Goal: Task Accomplishment & Management: Complete application form

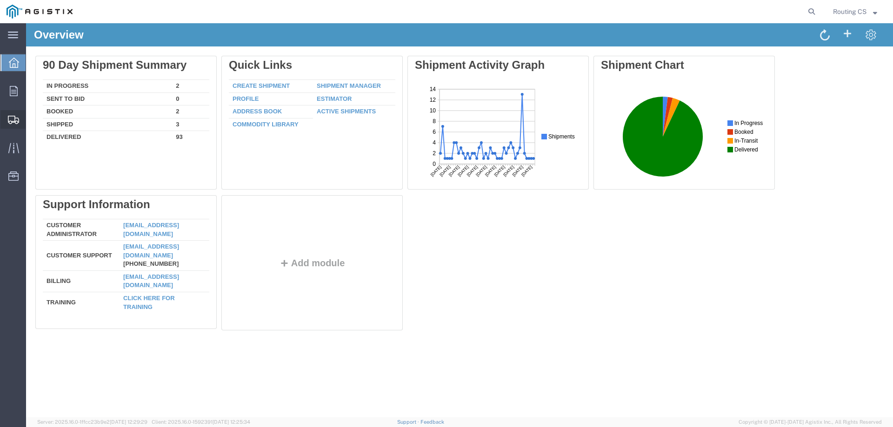
click at [0, 0] on span "Create Shipment" at bounding box center [0, 0] width 0 height 0
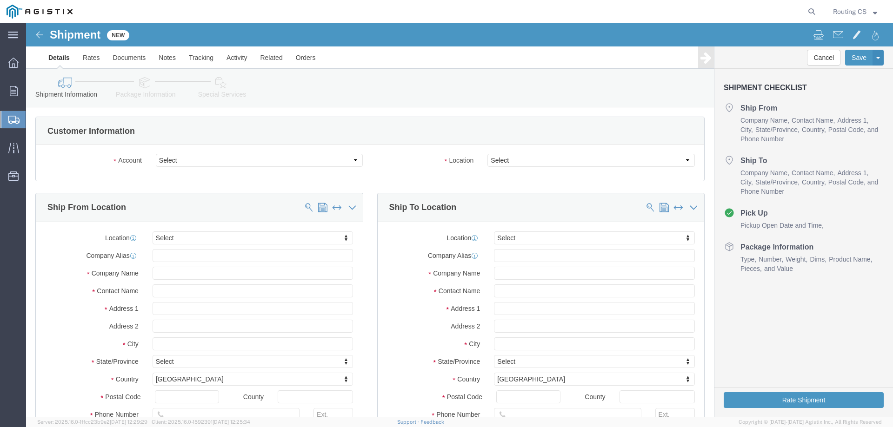
select select
click select "Select Little Giant Ladders PG&E"
select select "9596"
click select "Select Little Giant Ladders PG&E"
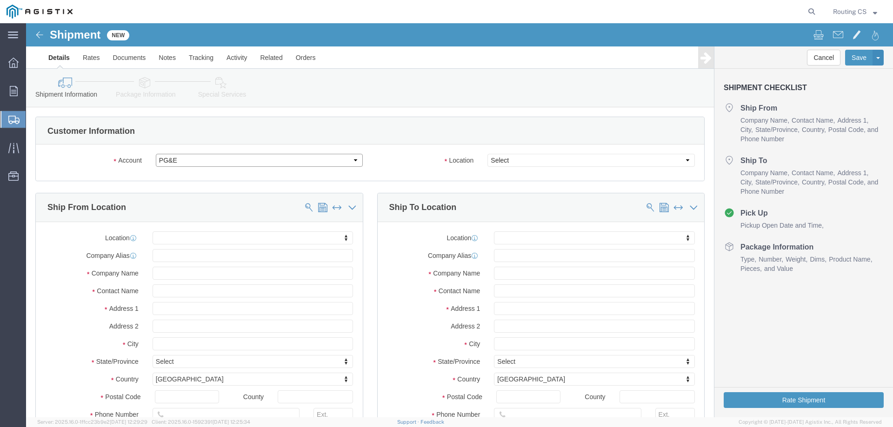
select select "PURCHORD"
select select
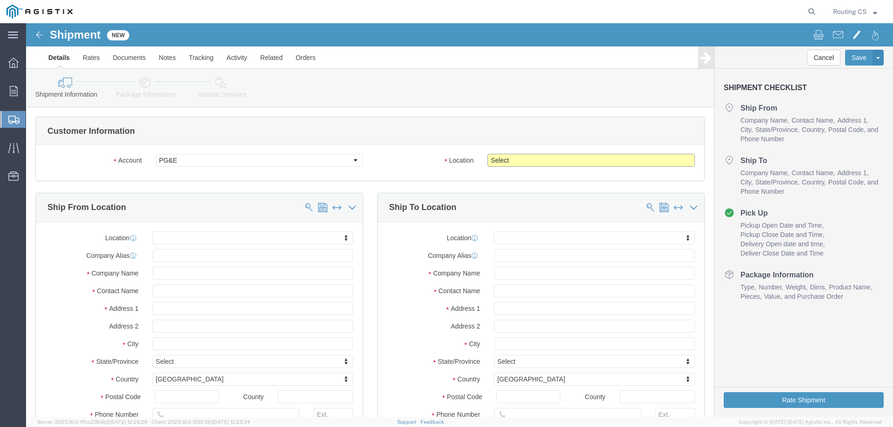
click select "Select All Others [GEOGRAPHIC_DATA] [GEOGRAPHIC_DATA] [GEOGRAPHIC_DATA] [GEOGRA…"
select select "23082"
click select "Select All Others [GEOGRAPHIC_DATA] [GEOGRAPHIC_DATA] [GEOGRAPHIC_DATA] [GEOGRA…"
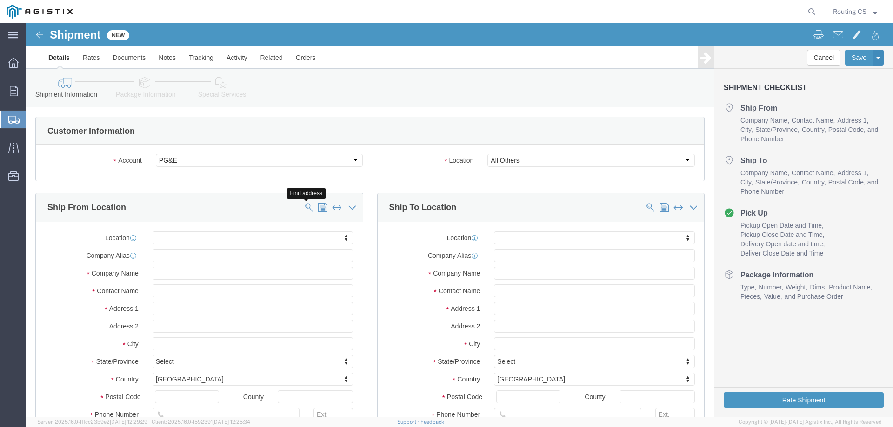
click span
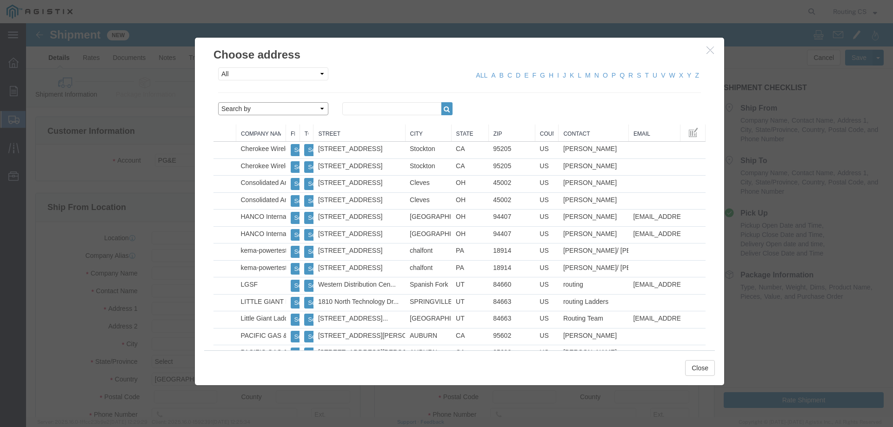
click select "Search by Address Book Name City Company Name Contact Name Country CustomerAlia…"
select select "zip"
click select "Search by Address Book Name City Company Name Contact Name Country CustomerAlia…"
drag, startPoint x: 337, startPoint y: 86, endPoint x: 337, endPoint y: 81, distance: 5.1
click input "text"
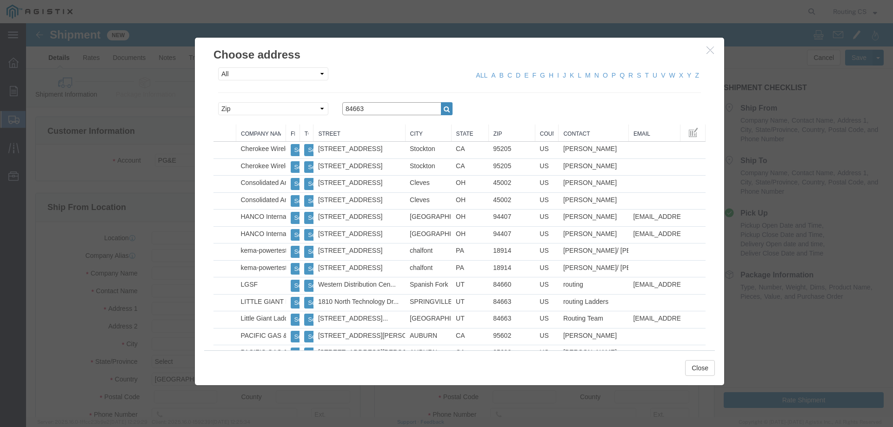
type input "84663"
click icon "button"
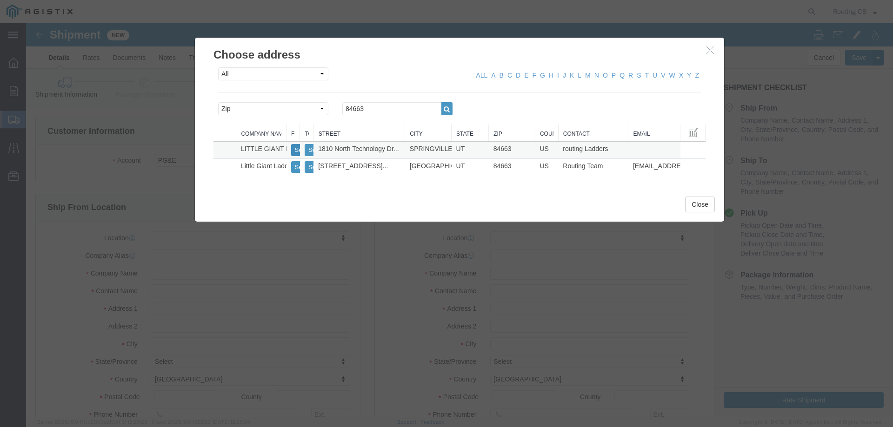
click button "Select"
select select
type input "[STREET_ADDRESS]"
type input "84663"
type input "[PHONE_NUMBER]"
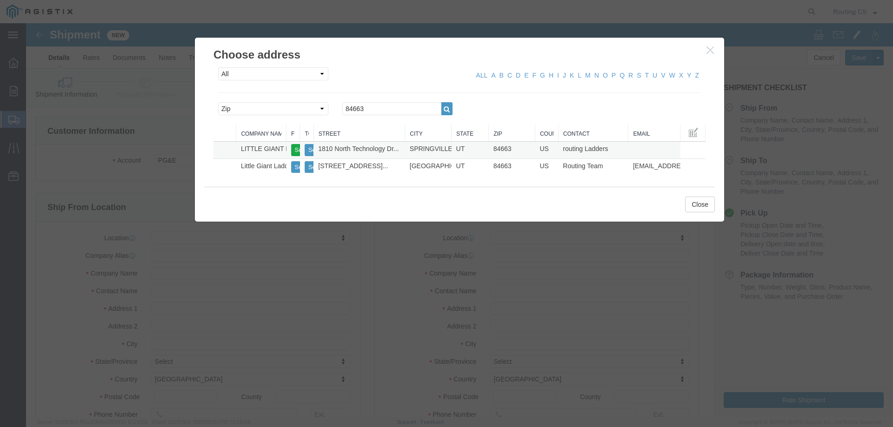
type input "LITTLE GIANT LADDER SYSTEMS LLC"
type input "routing Ladders"
type input "SPRINGVILLE"
select select "UT"
drag, startPoint x: 339, startPoint y: 89, endPoint x: 300, endPoint y: 90, distance: 39.1
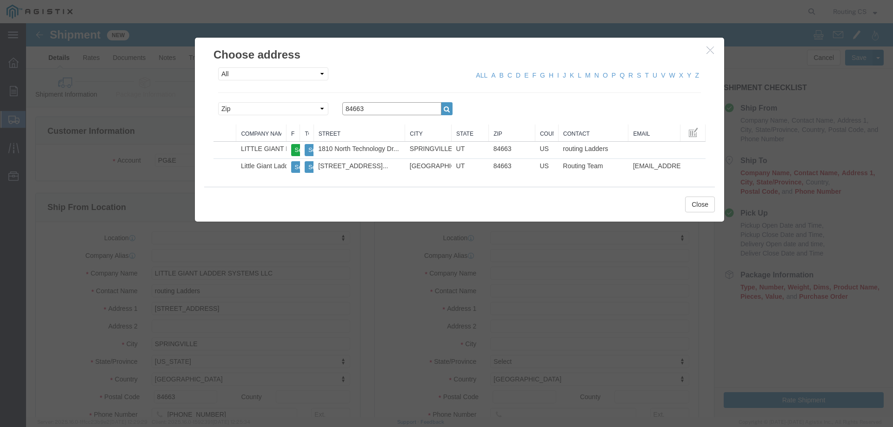
click div "Search by Address Book Name City Company Name Contact Name Country CustomerAlia…"
type input "94518"
click icon "button"
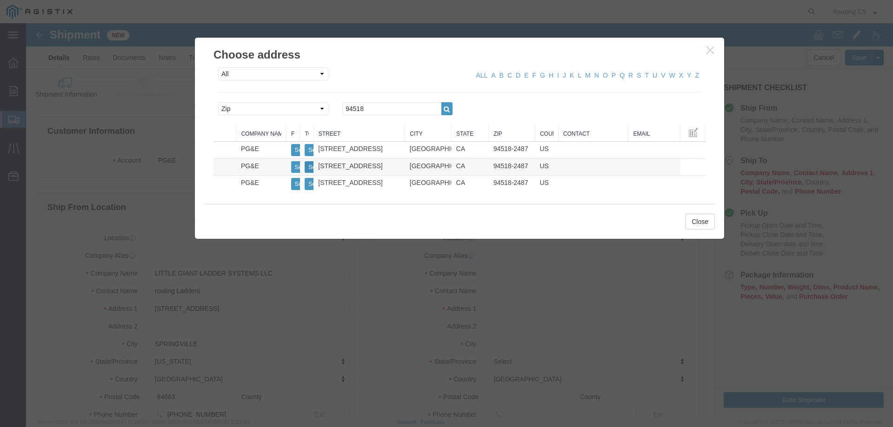
click button "Select"
select select
type input "[STREET_ADDRESS]"
type input "94518-2487"
type input "PG&E"
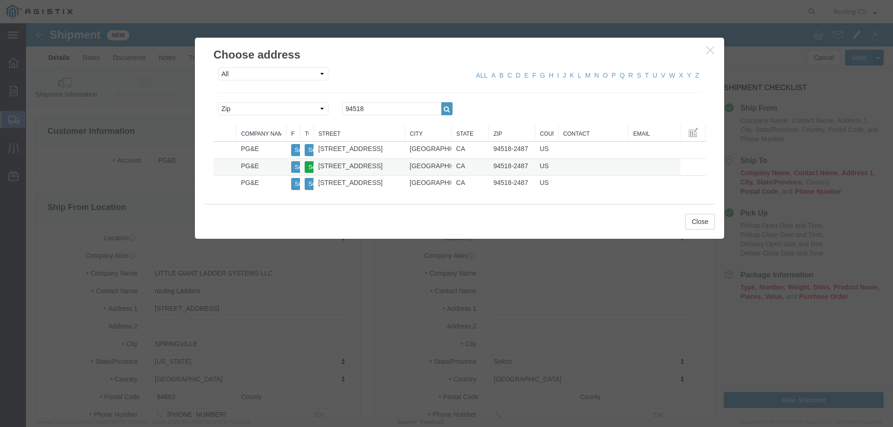
type input "[GEOGRAPHIC_DATA]"
select select "CA"
click button "Close"
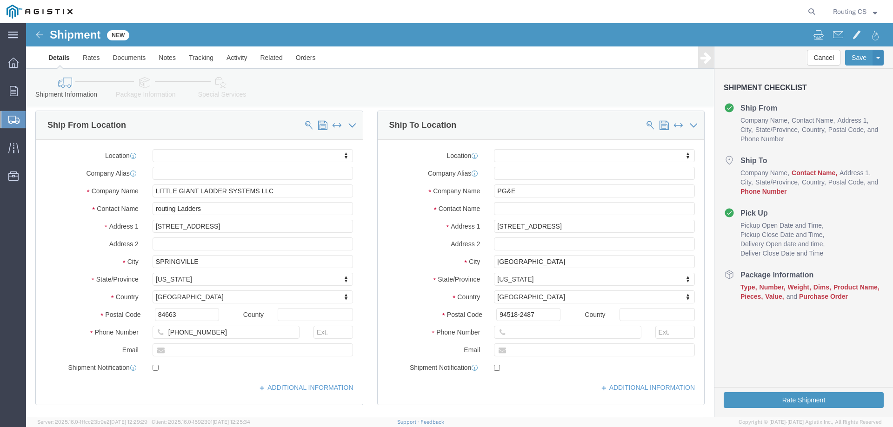
scroll to position [46, 0]
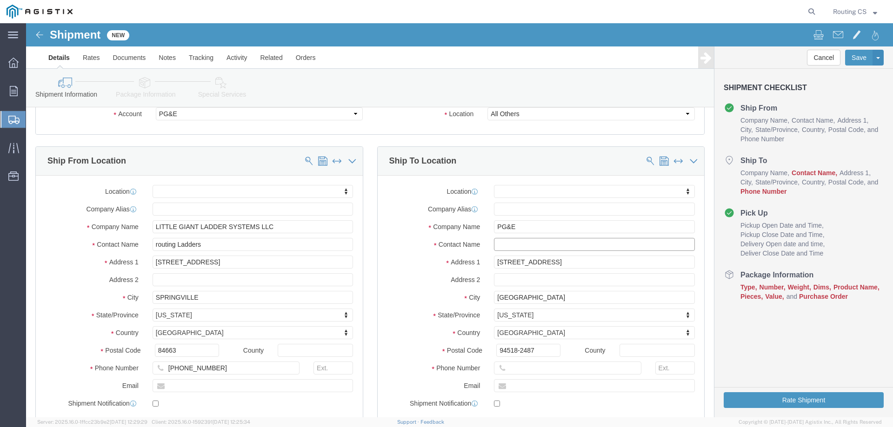
click input "text"
paste input "[PERSON_NAME] / [PERSON_NAME]"
type input "[PERSON_NAME] / [PERSON_NAME]"
click input "text"
paste input "[PHONE_NUMBER]"
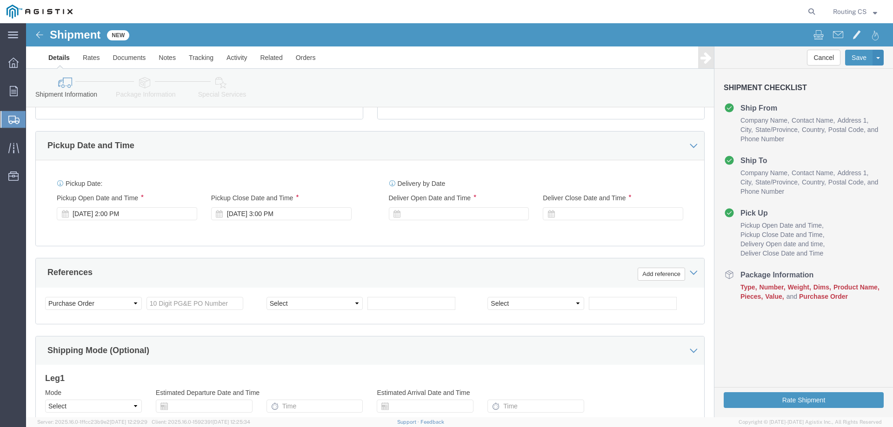
scroll to position [372, 0]
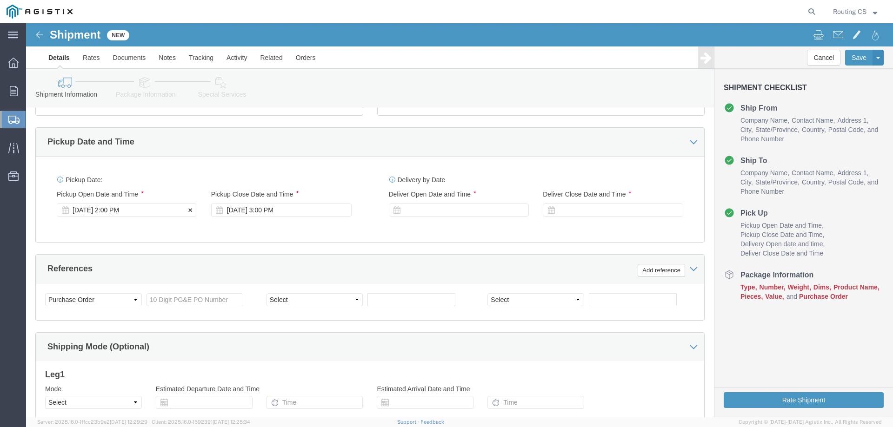
type input "[PHONE_NUMBER]"
click div "[DATE] 2:00 PM"
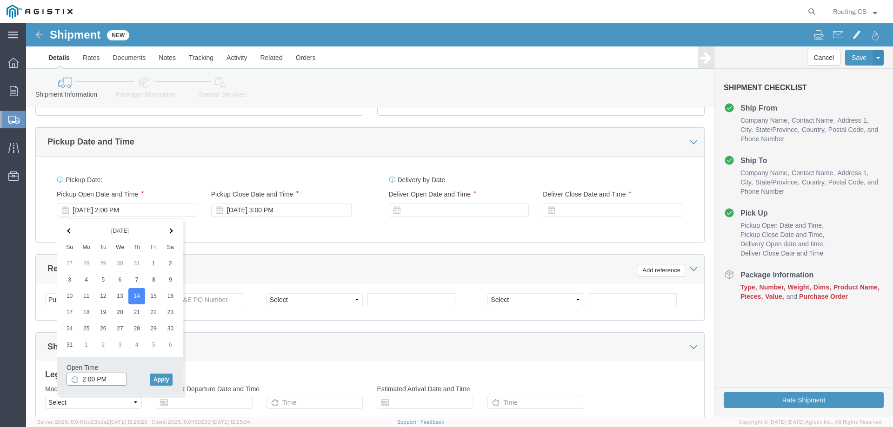
click input "2:00 PM"
click input "8:00 PM"
type input "8:00 AM"
click button "Apply"
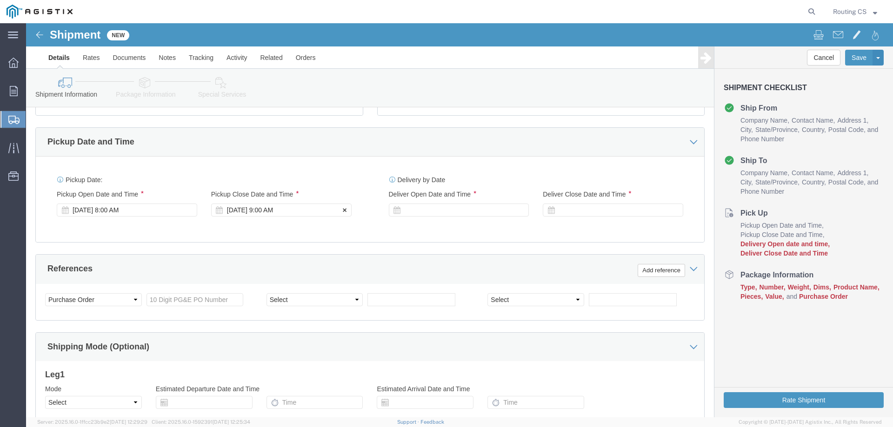
click div "[DATE] 9:00 AM"
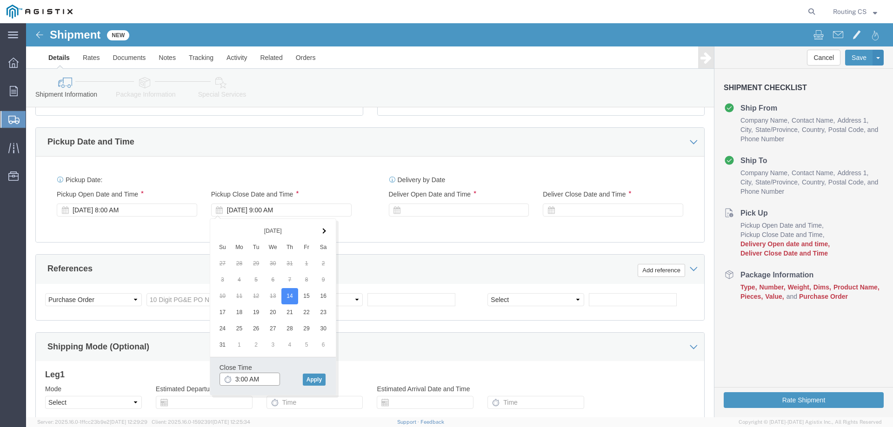
click input "3:00 AM"
type input "3:00 PM"
click button "Apply"
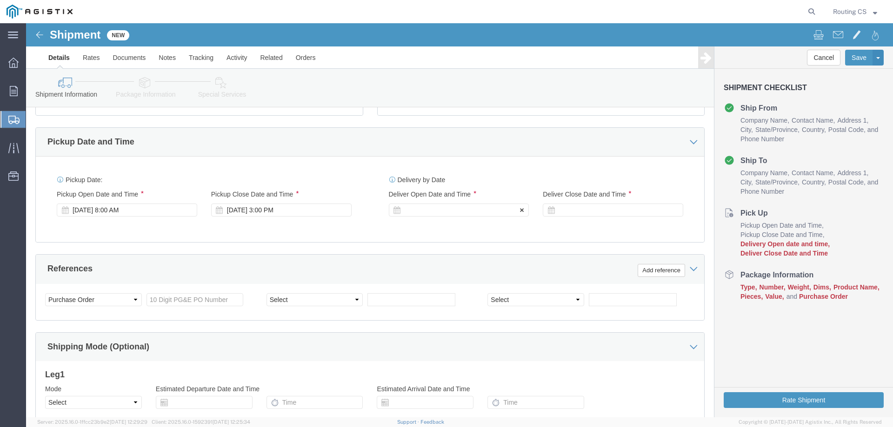
click div
click input "4:00 PM"
click input "8:00 PM"
type input "8:00 AM"
click button "Apply"
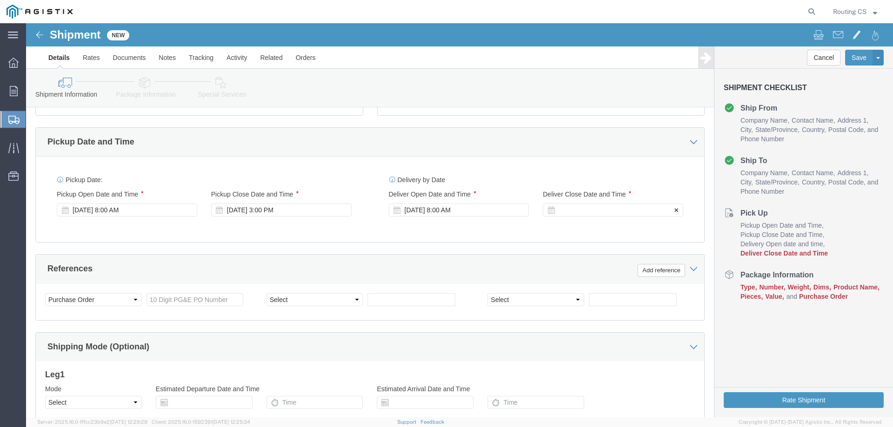
click div
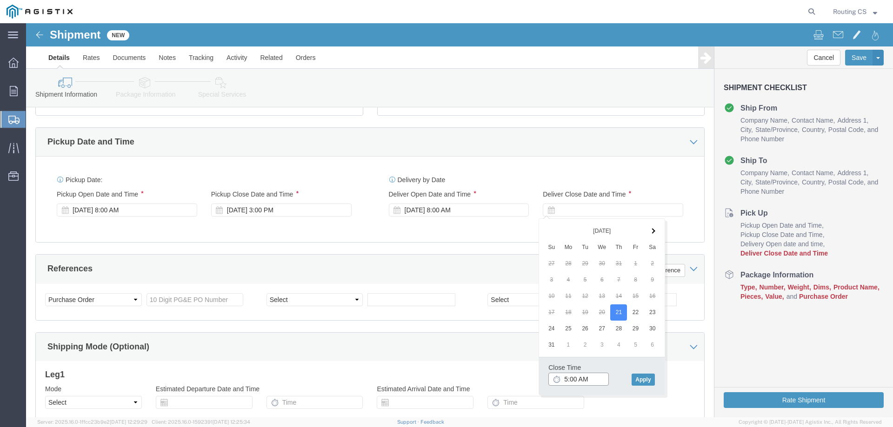
click input "5:00 AM"
type input "5:00 PM"
click button "Apply"
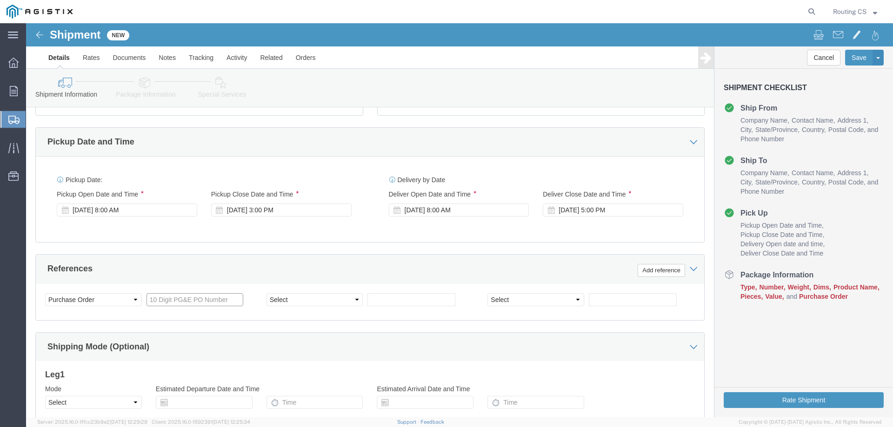
click input "text"
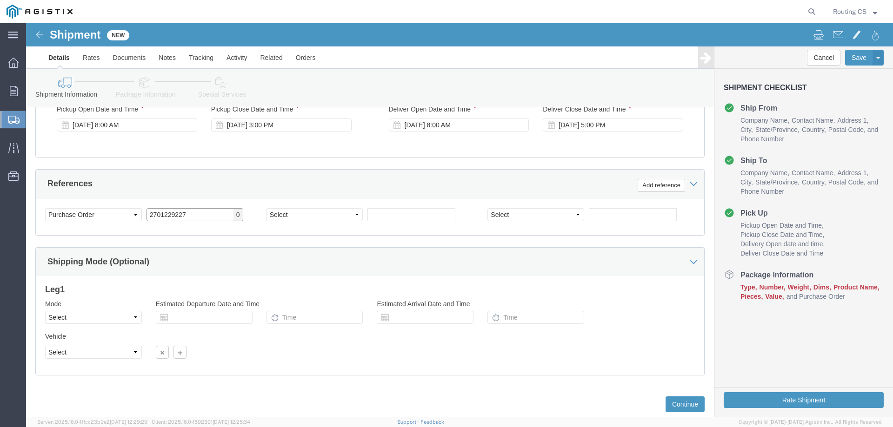
scroll to position [465, 0]
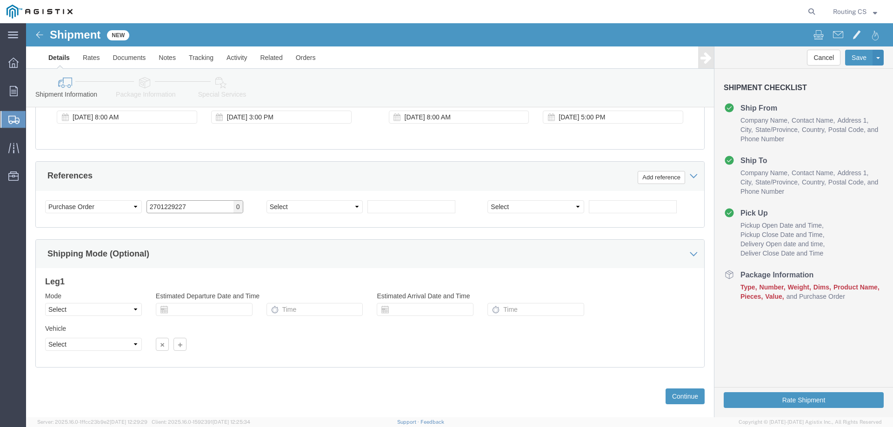
type input "2701229227"
click select "Select Air Less than Truckload Multi-Leg Ocean Freight Rail Small Parcel Truckl…"
select select "LTL"
click select "Select Air Less than Truckload Multi-Leg Ocean Freight Rail Small Parcel Truckl…"
click select "Select Straight Truck"
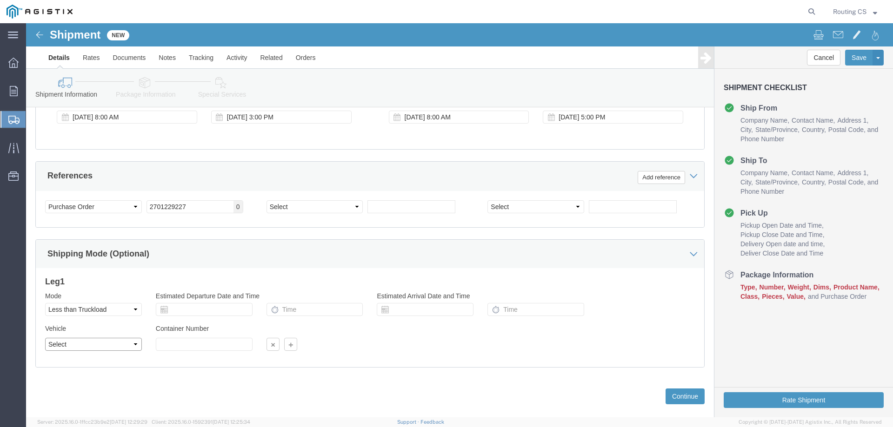
select select "STTR"
click select "Select Straight Truck"
click button "Continue"
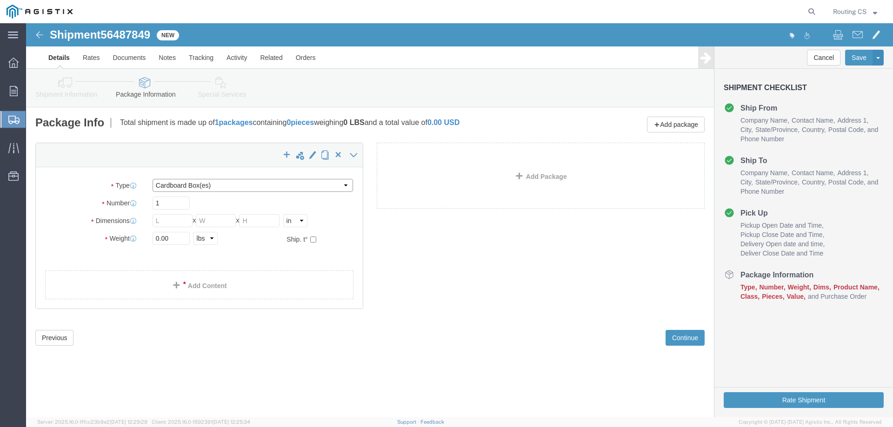
click select "Select Bulk Bundle(s) Cardboard Box(es) Carton(s) Crate(s) Drum(s) (Fiberboard)…"
select select "PONS"
click select "Select Bulk Bundle(s) Cardboard Box(es) Carton(s) Crate(s) Drum(s) (Fiberboard)…"
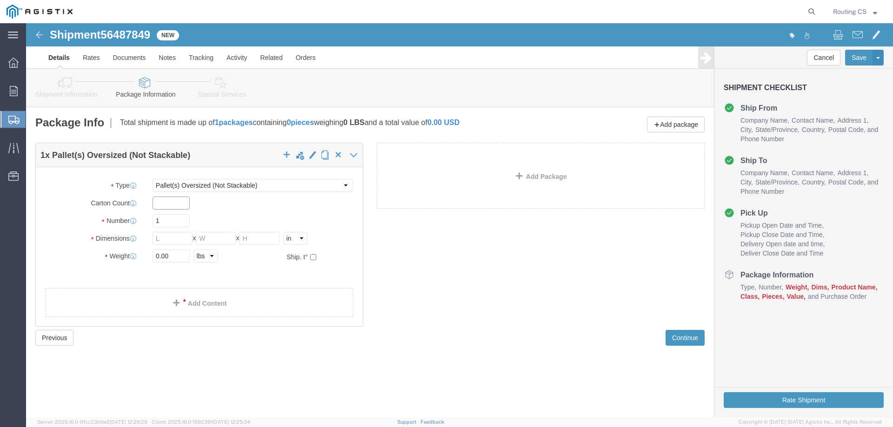
click input "text"
type input "4"
click input "text"
type input "105"
type input "40"
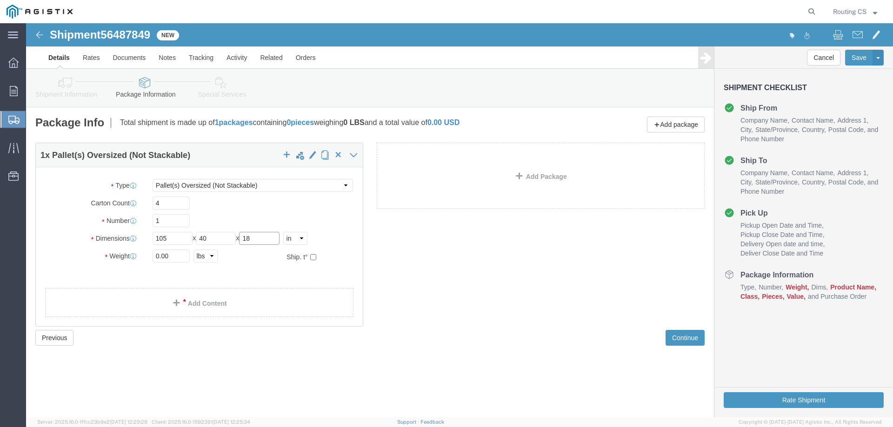
type input "18"
drag, startPoint x: 133, startPoint y: 232, endPoint x: 118, endPoint y: 235, distance: 15.1
click div "0.00 Select kgs lbs"
type input "225.00"
click span
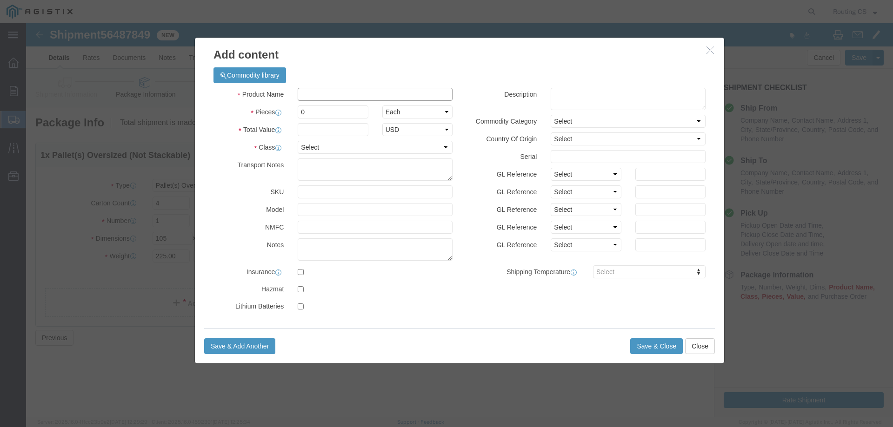
click input "text"
type input "Ladders"
click div "Commodity library"
drag, startPoint x: 284, startPoint y: 89, endPoint x: 248, endPoint y: 92, distance: 36.4
click div "Pieces 0 Select Bag Barrels 100Board Feet Bottle Box Blister Pack Carats Can Ca…"
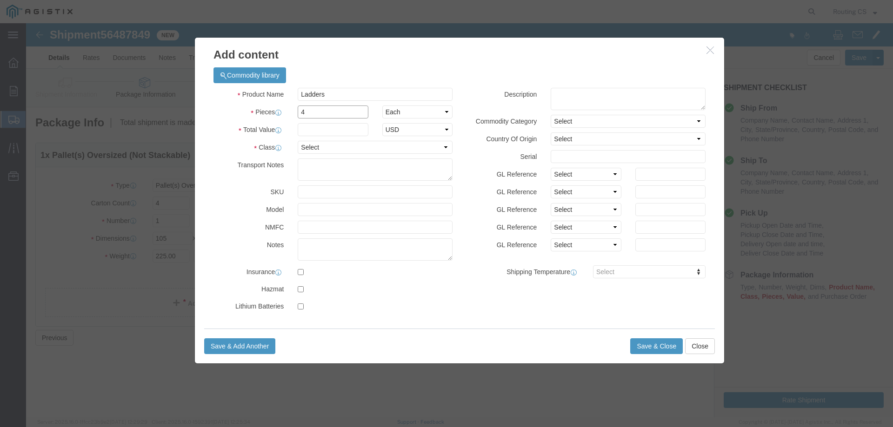
type input "4"
click input "text"
type input "1224"
click select "Select 50 55 60 65 70 85 92.5 100 125 175 250 300 400"
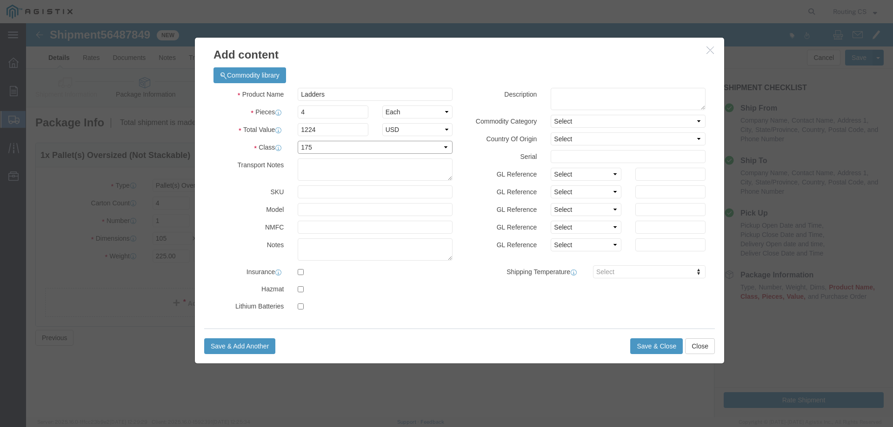
click select "Select 50 55 60 65 70 85 92.5 100 125 175 250 300 400"
select select "175"
click select "Select 50 55 60 65 70 85 92.5 100 125 175 250 300 400"
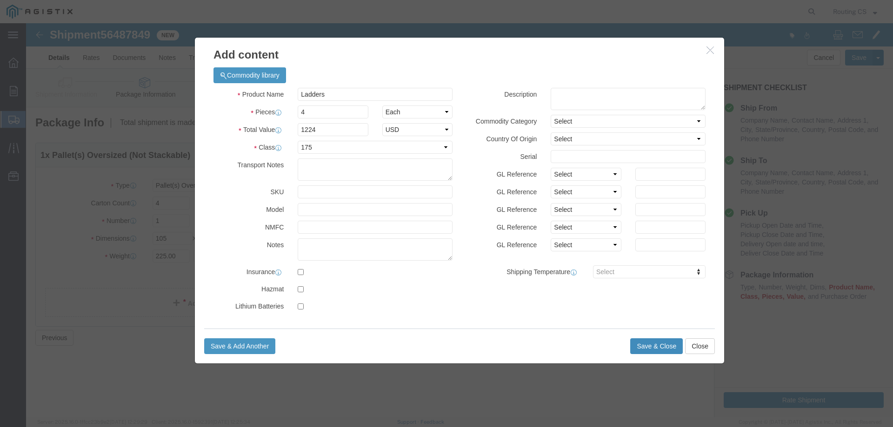
click button "Save & Close"
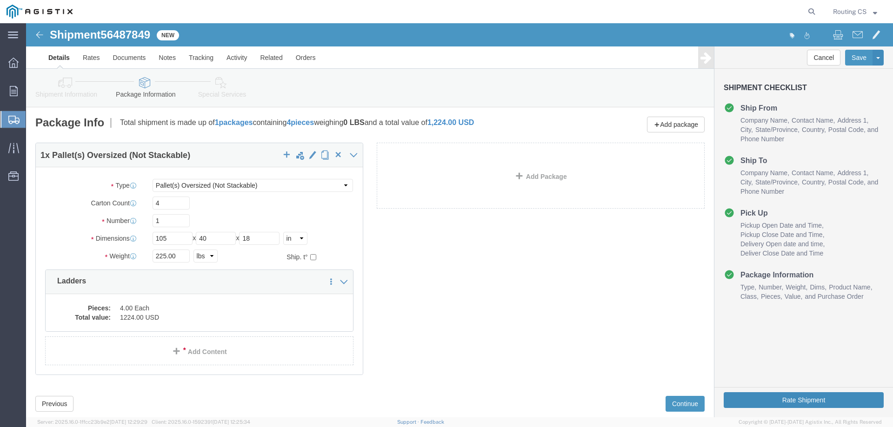
click button "Rate Shipment"
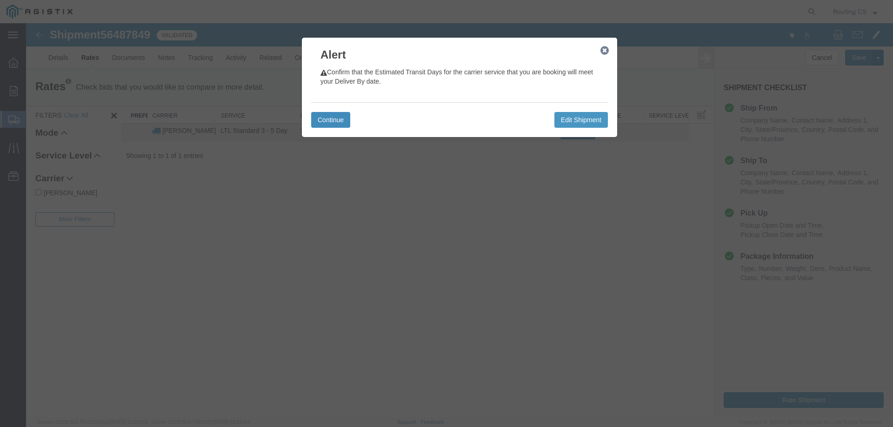
click at [327, 120] on button "Continue" at bounding box center [330, 120] width 39 height 16
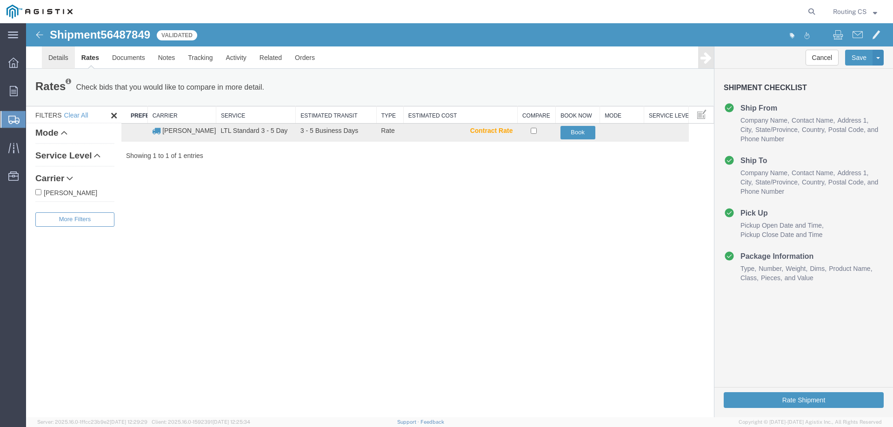
click at [55, 58] on link "Details" at bounding box center [58, 57] width 33 height 22
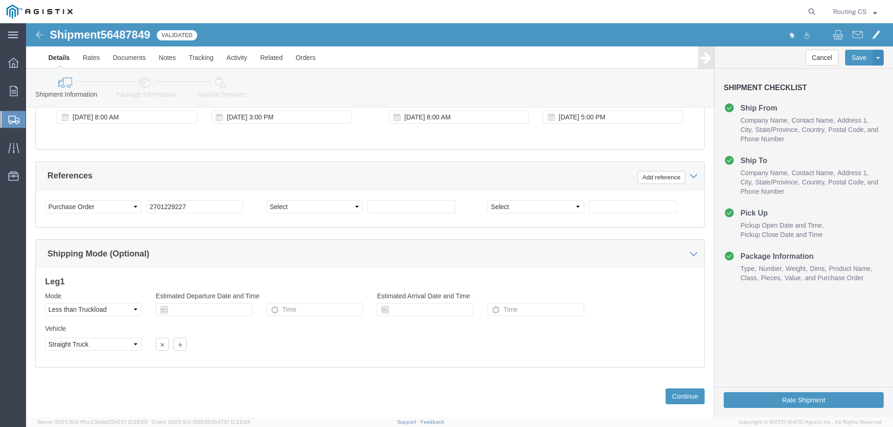
scroll to position [480, 0]
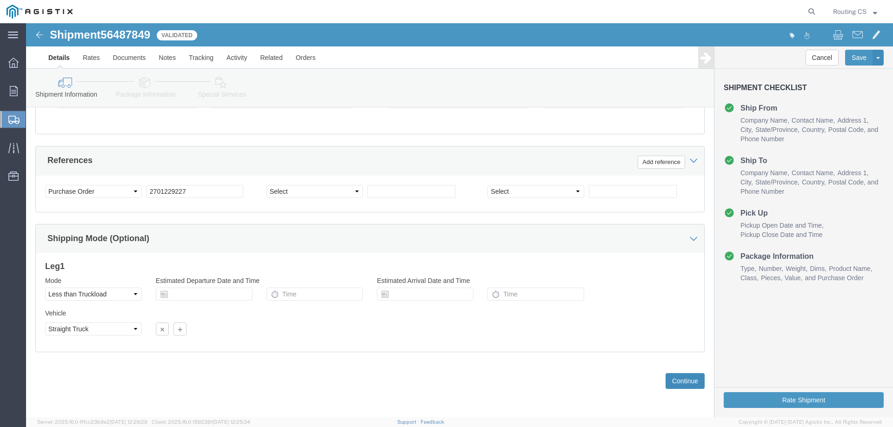
click button "Continue"
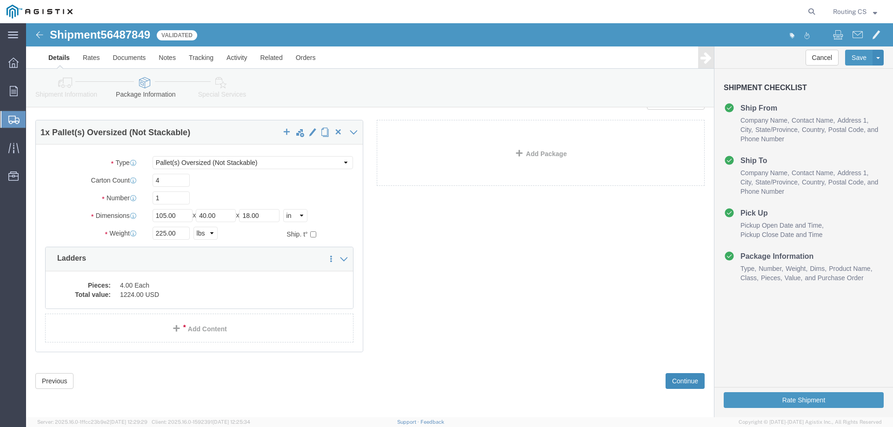
scroll to position [0, 0]
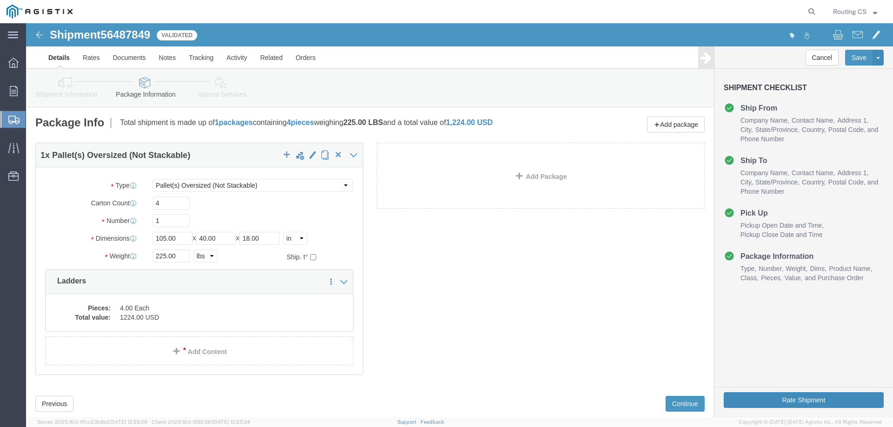
click button "Rate Shipment"
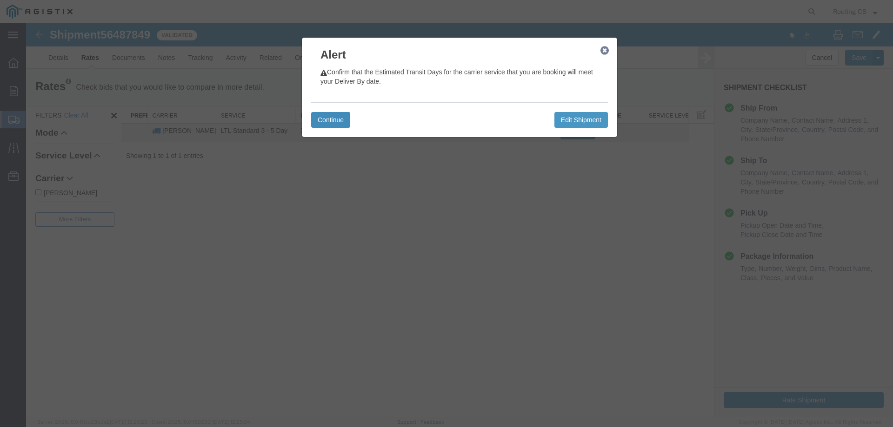
click at [324, 119] on button "Continue" at bounding box center [330, 120] width 39 height 16
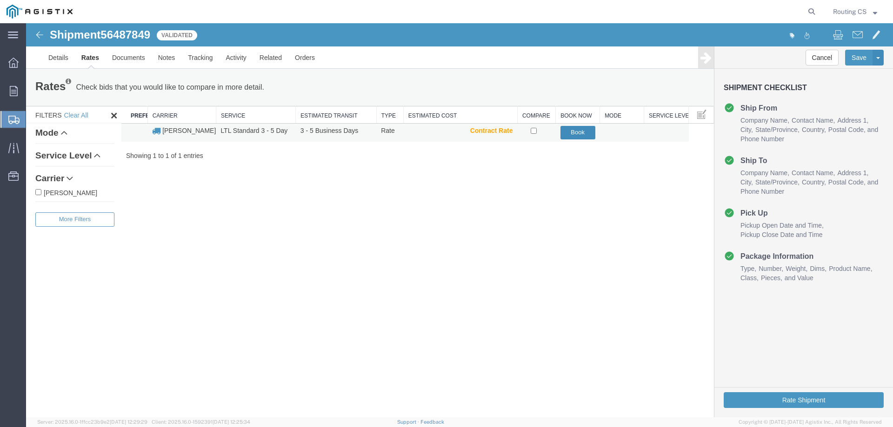
click at [571, 130] on button "Book" at bounding box center [577, 132] width 35 height 13
